Goal: Navigation & Orientation: Find specific page/section

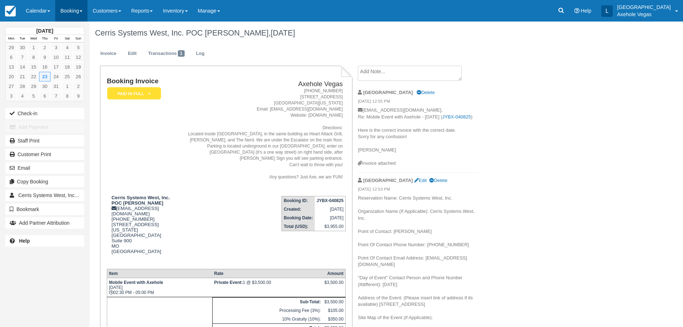
scroll to position [200, 0]
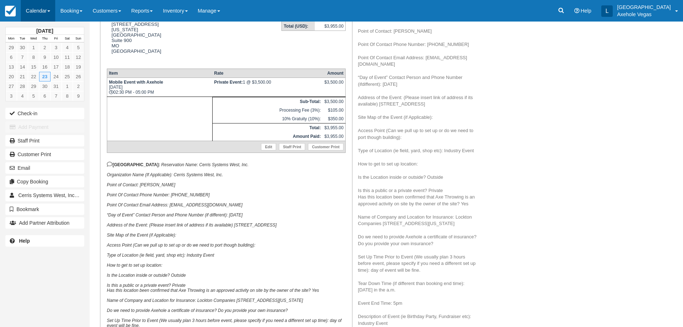
click at [31, 13] on link "Calendar" at bounding box center [38, 11] width 34 height 22
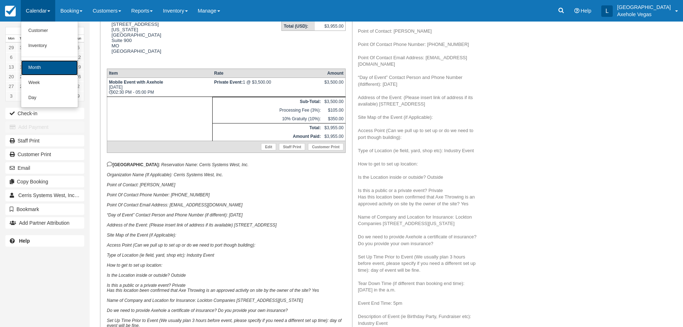
click at [44, 70] on link "Month" at bounding box center [49, 67] width 57 height 15
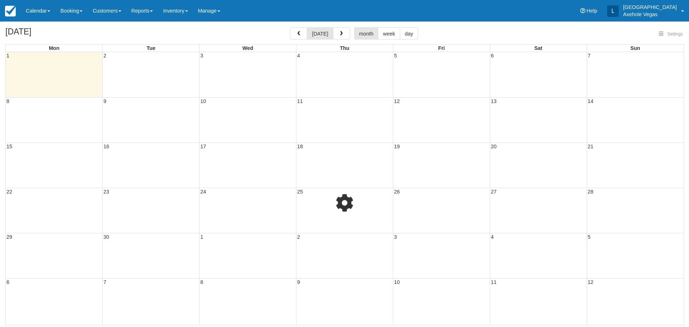
select select
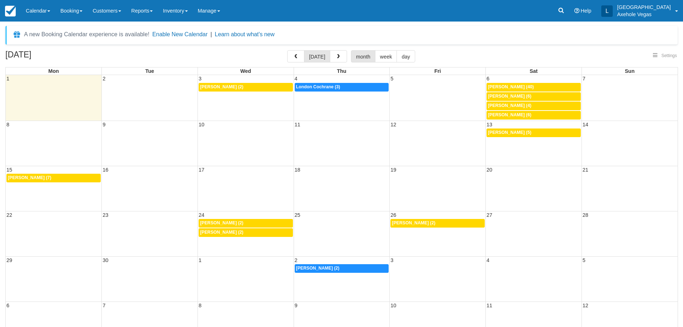
select select
click at [253, 88] on div "10p Franky gerger (2)" at bounding box center [245, 87] width 91 height 6
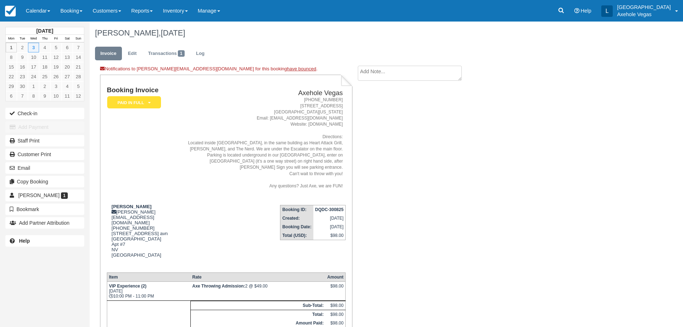
scroll to position [36, 0]
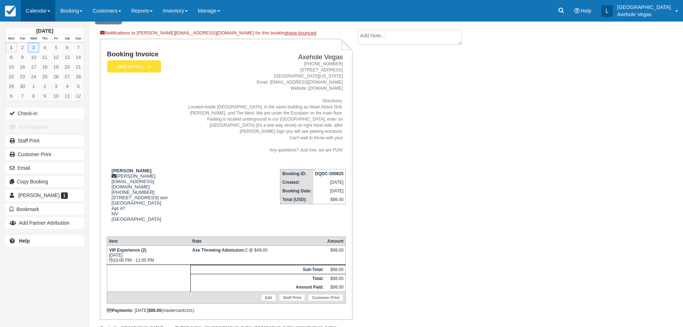
click at [32, 13] on link "Calendar" at bounding box center [38, 11] width 34 height 22
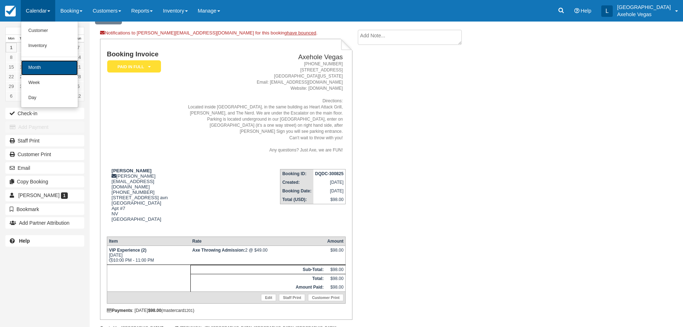
click at [52, 70] on link "Month" at bounding box center [49, 67] width 57 height 15
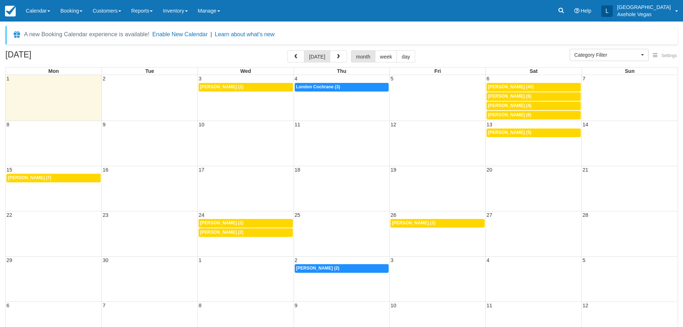
select select
click at [350, 87] on div "7:30p London Cochrane (3)" at bounding box center [341, 87] width 91 height 6
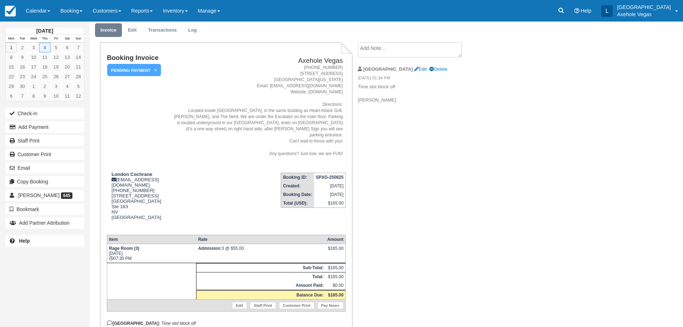
scroll to position [36, 0]
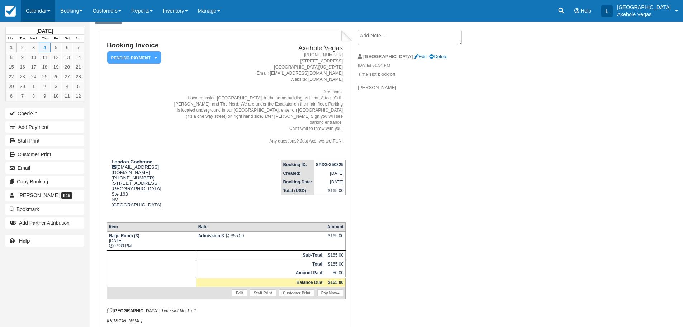
click at [51, 20] on link "Calendar" at bounding box center [38, 11] width 34 height 22
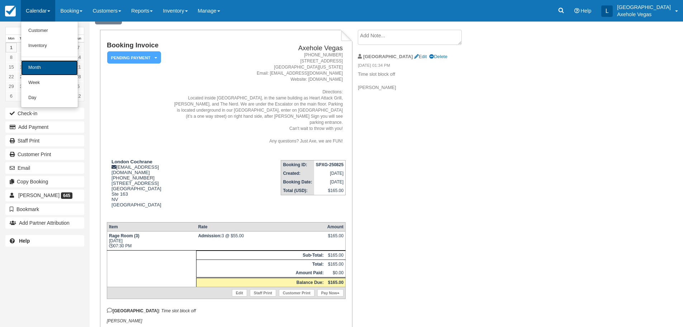
click at [56, 71] on link "Month" at bounding box center [49, 67] width 57 height 15
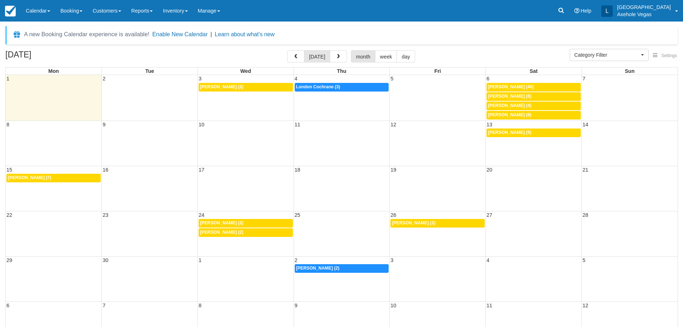
select select
click at [544, 83] on link "10a Izeah Fernandez Ruiz (40)" at bounding box center [534, 87] width 94 height 9
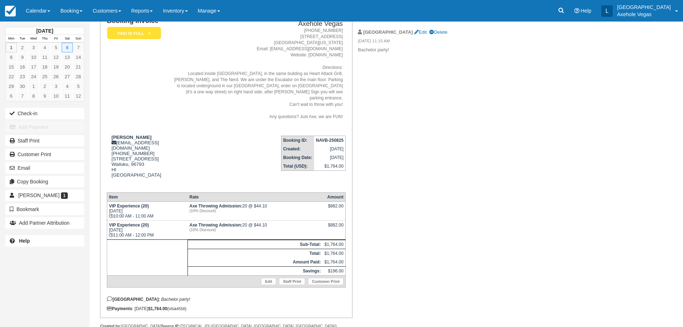
scroll to position [66, 0]
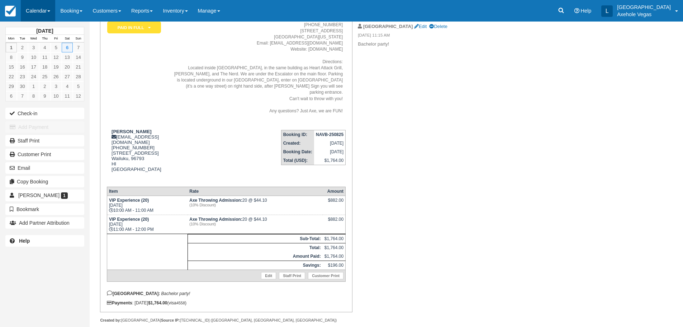
click at [41, 5] on link "Calendar" at bounding box center [38, 11] width 34 height 22
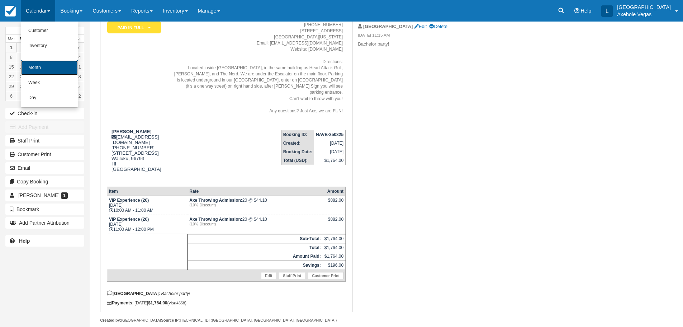
click at [47, 64] on link "Month" at bounding box center [49, 67] width 57 height 15
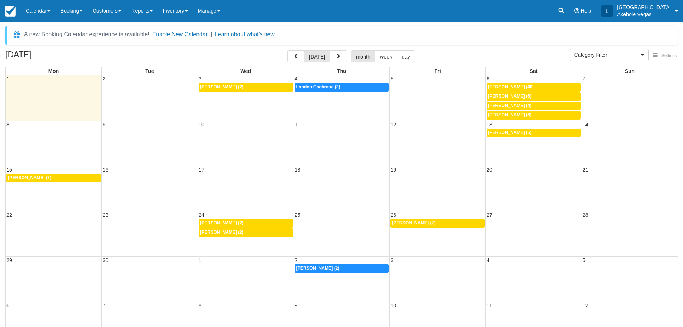
select select
click at [526, 93] on link "5p Amanda Snobel (6)" at bounding box center [534, 96] width 94 height 9
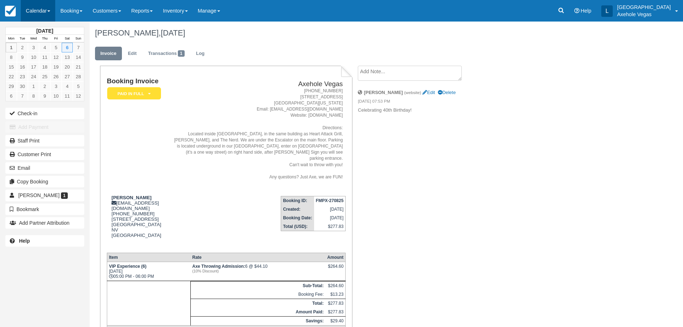
click at [46, 16] on link "Calendar" at bounding box center [38, 11] width 34 height 22
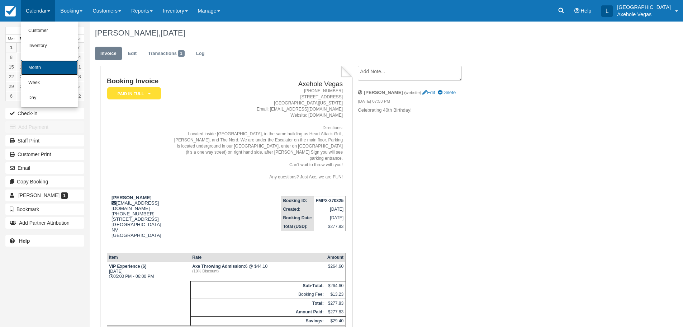
click at [54, 64] on link "Month" at bounding box center [49, 67] width 57 height 15
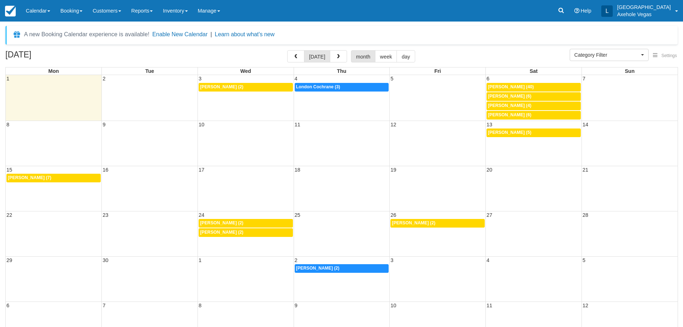
select select
click at [517, 103] on link "7p DON ABAR (4)" at bounding box center [534, 106] width 94 height 9
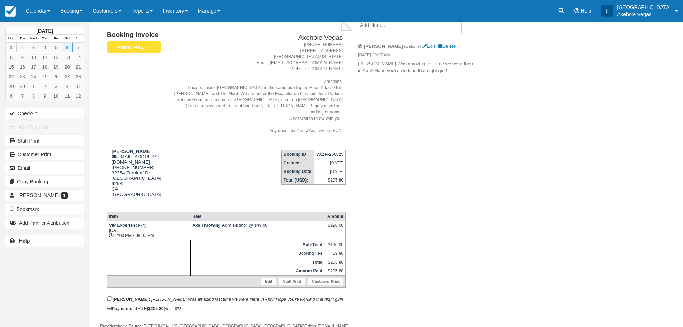
scroll to position [52, 0]
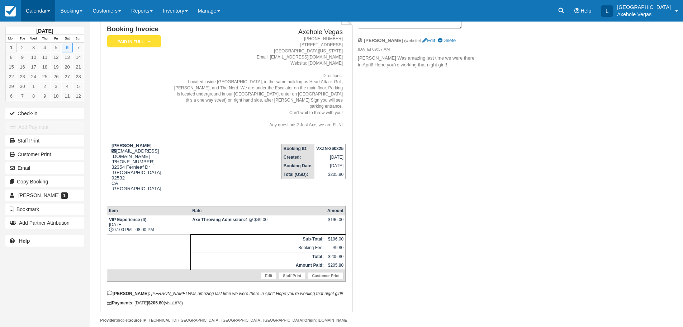
click at [33, 8] on link "Calendar" at bounding box center [38, 11] width 34 height 22
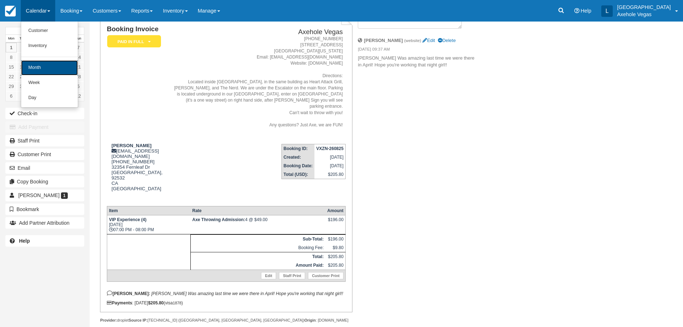
click at [56, 67] on link "Month" at bounding box center [49, 67] width 57 height 15
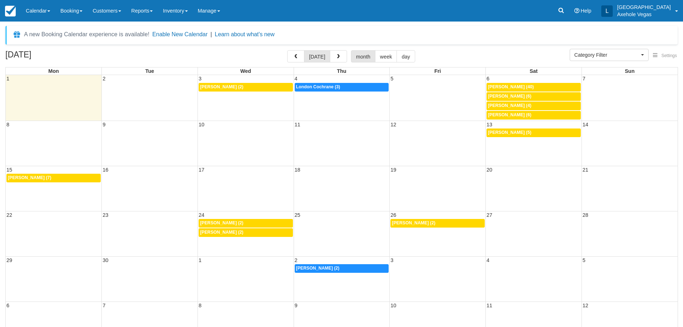
select select
click at [523, 116] on span "[PERSON_NAME] (6)" at bounding box center [509, 114] width 43 height 5
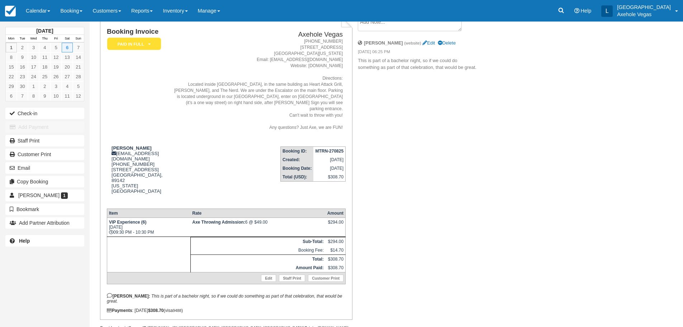
scroll to position [57, 0]
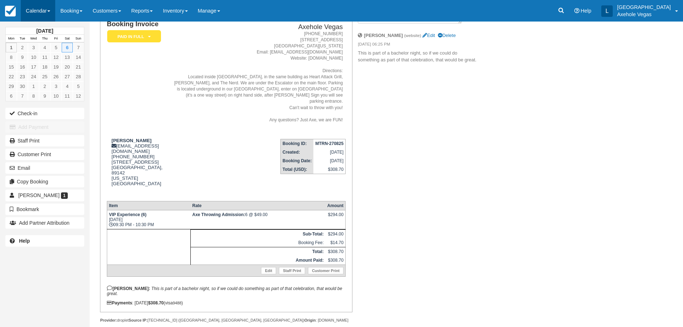
click at [50, 8] on link "Calendar" at bounding box center [38, 11] width 34 height 22
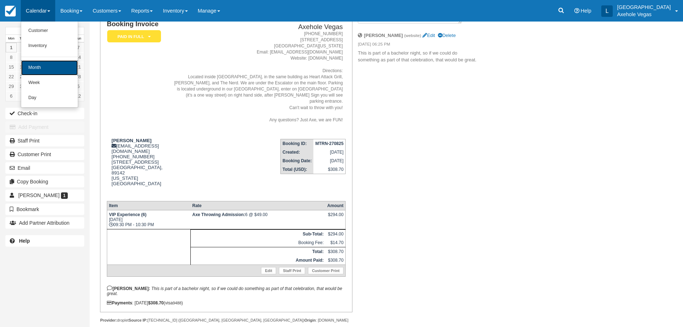
click at [43, 65] on link "Month" at bounding box center [49, 67] width 57 height 15
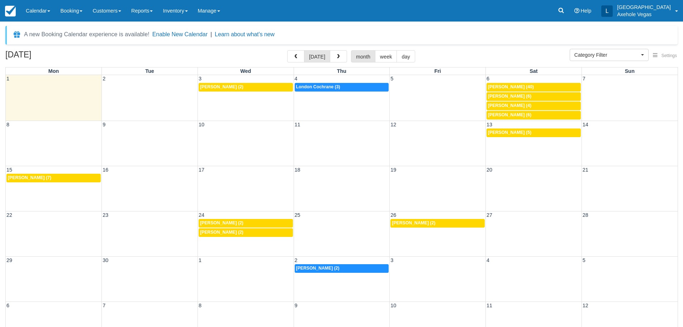
select select
click at [500, 131] on span "[PERSON_NAME] (5)" at bounding box center [509, 132] width 43 height 5
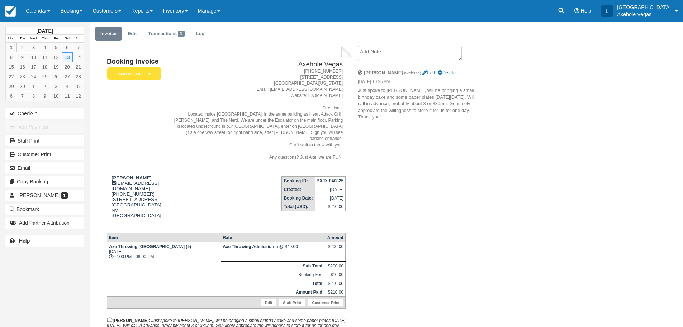
scroll to position [57, 0]
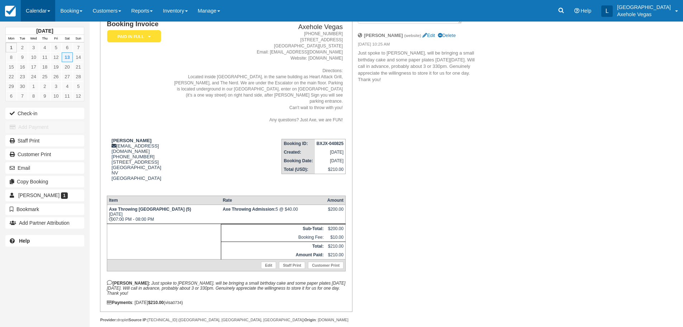
click at [43, 11] on link "Calendar" at bounding box center [38, 11] width 34 height 22
click at [51, 70] on link "Month" at bounding box center [49, 67] width 57 height 15
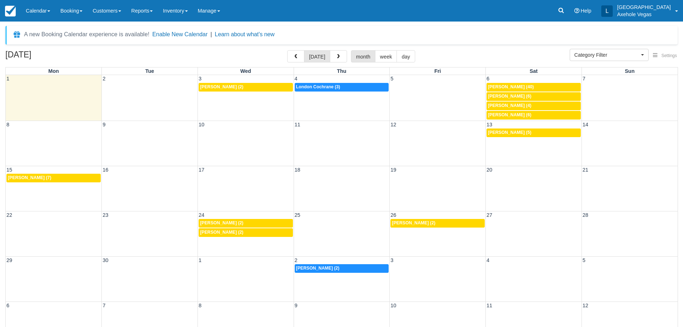
select select
click at [67, 177] on div "12p Alexandra Swenson (7)" at bounding box center [53, 178] width 91 height 6
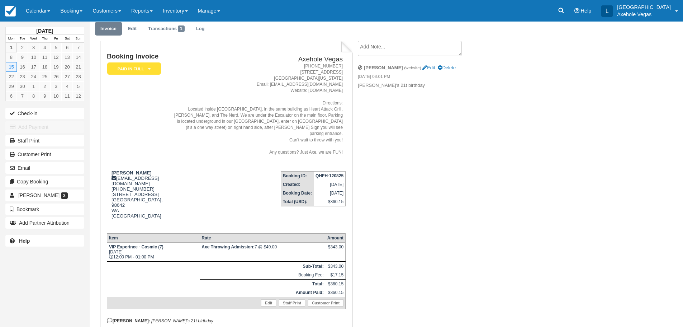
scroll to position [36, 0]
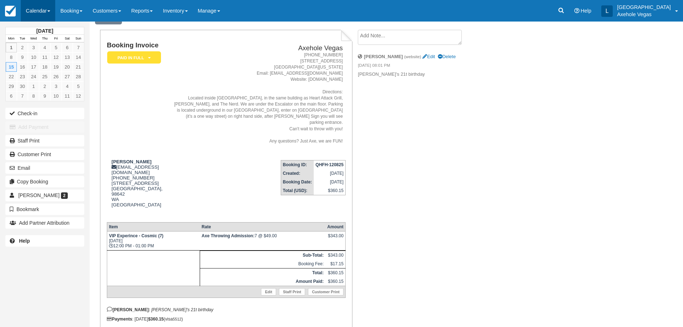
click at [44, 10] on link "Calendar" at bounding box center [38, 11] width 34 height 22
click at [45, 67] on link "Month" at bounding box center [49, 67] width 57 height 15
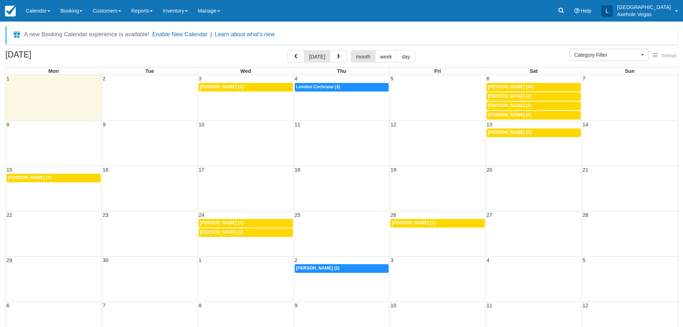
select select
